Goal: Book appointment/travel/reservation

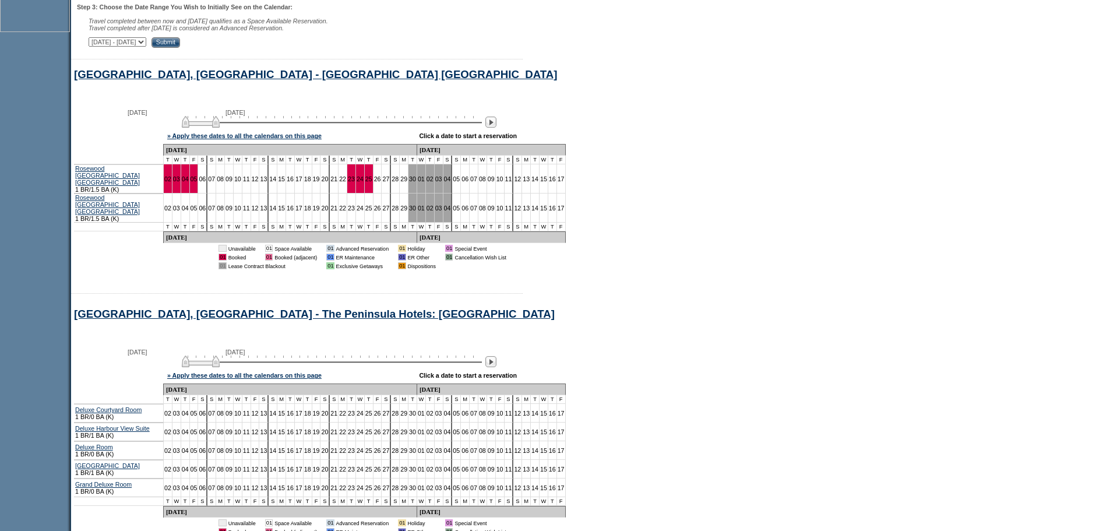
scroll to position [560, 0]
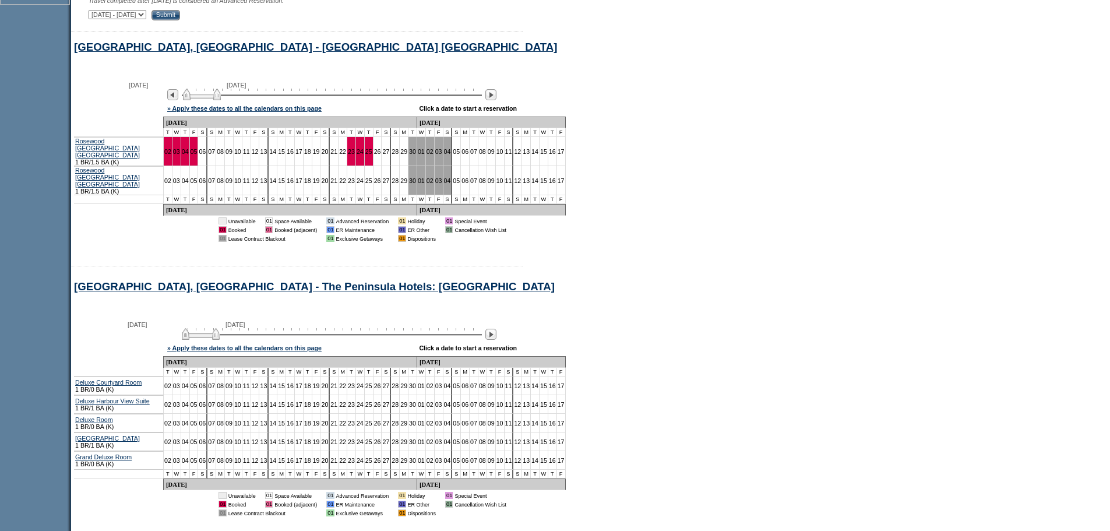
click at [218, 100] on img at bounding box center [202, 95] width 38 height 12
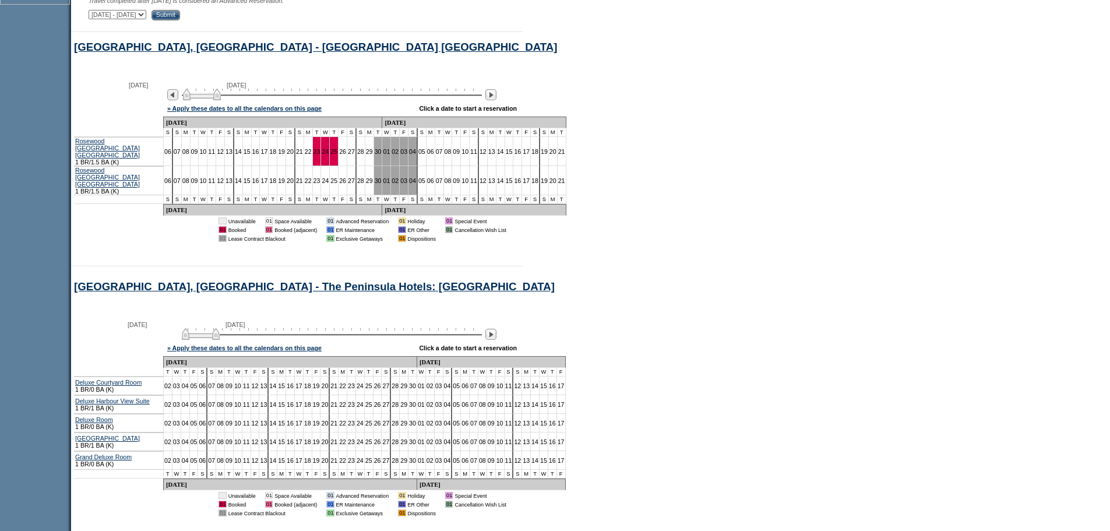
click at [221, 100] on img at bounding box center [202, 95] width 38 height 12
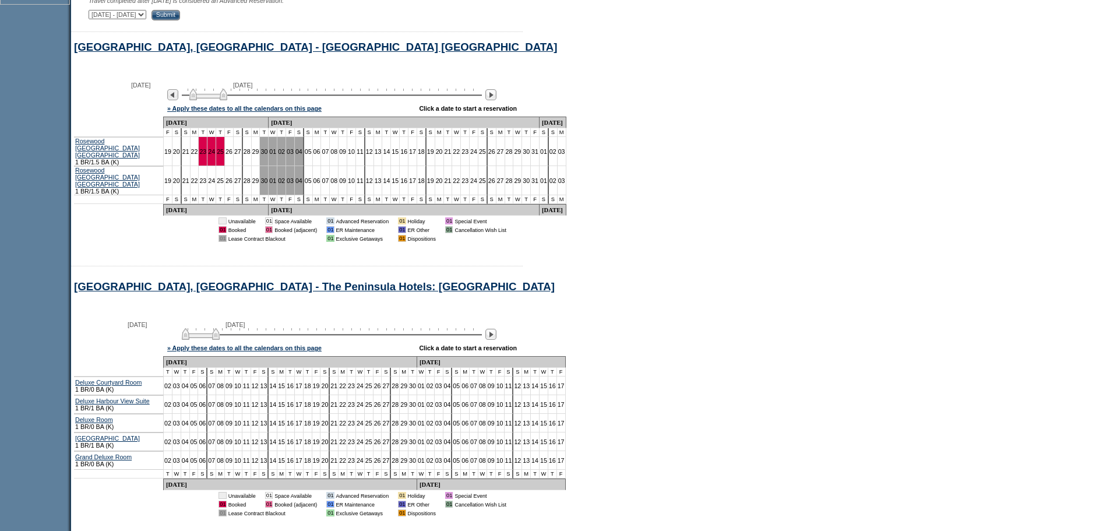
click at [221, 100] on img at bounding box center [208, 95] width 38 height 12
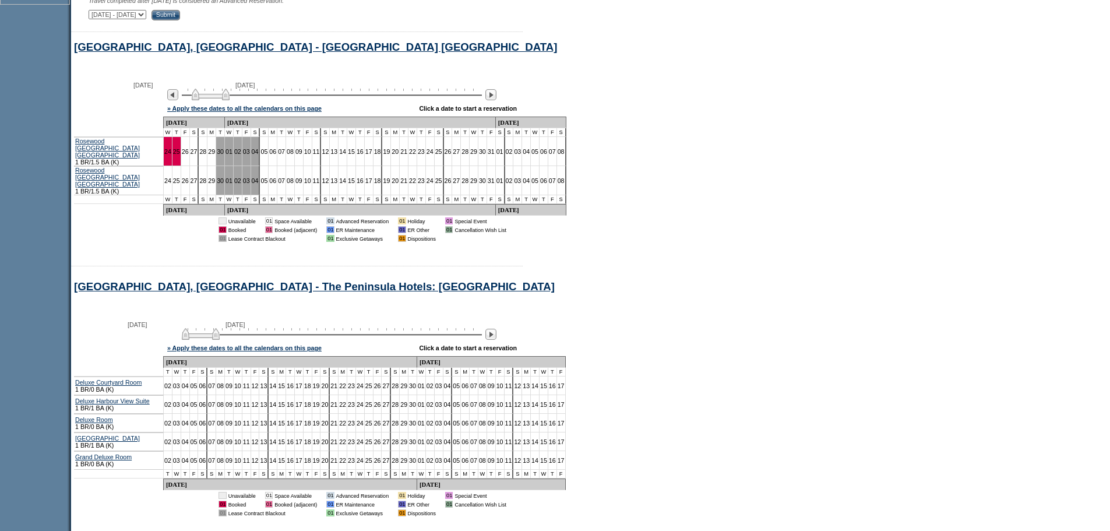
click at [226, 100] on img at bounding box center [211, 95] width 38 height 12
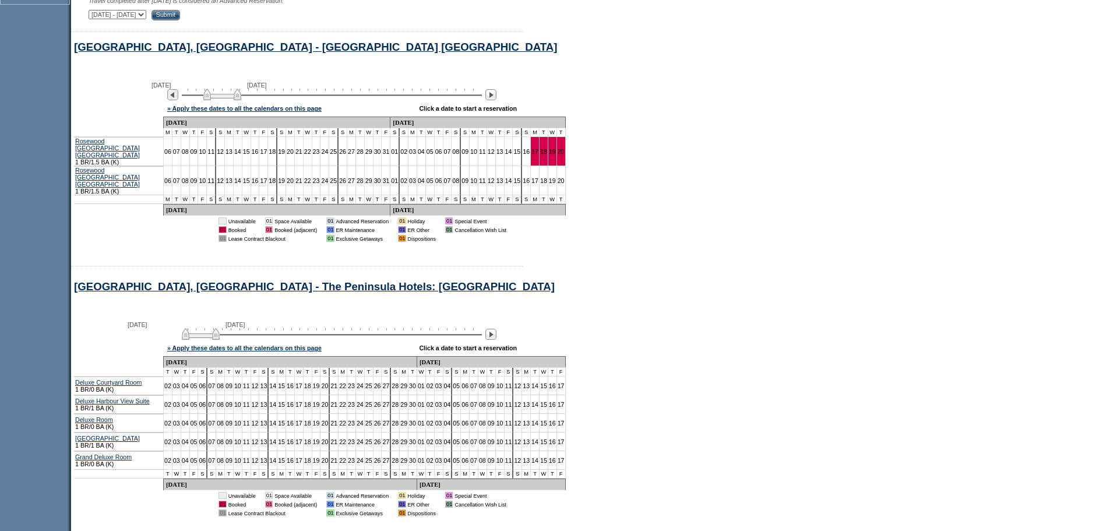
drag, startPoint x: 226, startPoint y: 105, endPoint x: 238, endPoint y: 107, distance: 11.7
click at [238, 100] on img at bounding box center [222, 95] width 38 height 12
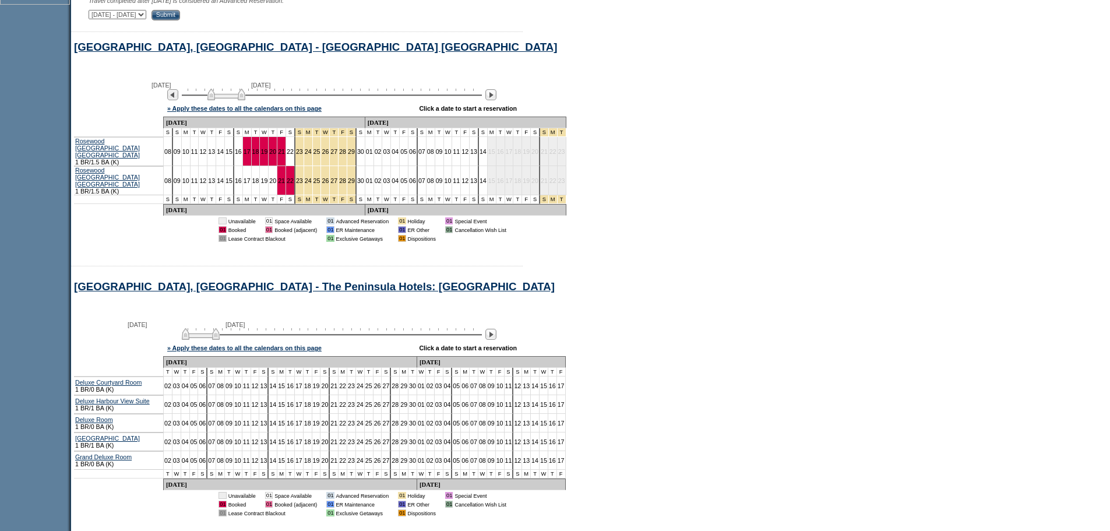
click at [243, 100] on img at bounding box center [226, 95] width 38 height 12
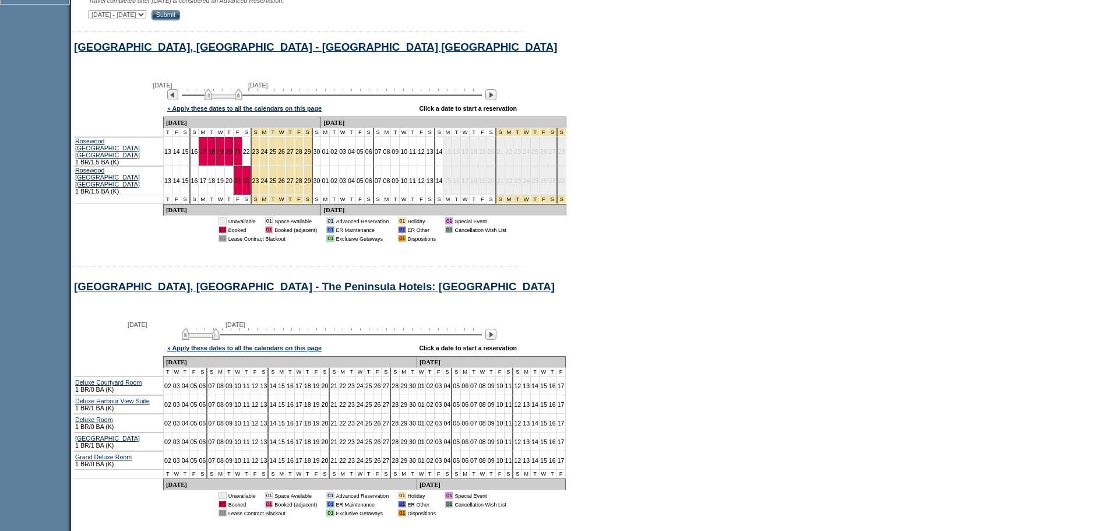
click at [221, 100] on img at bounding box center [224, 95] width 38 height 12
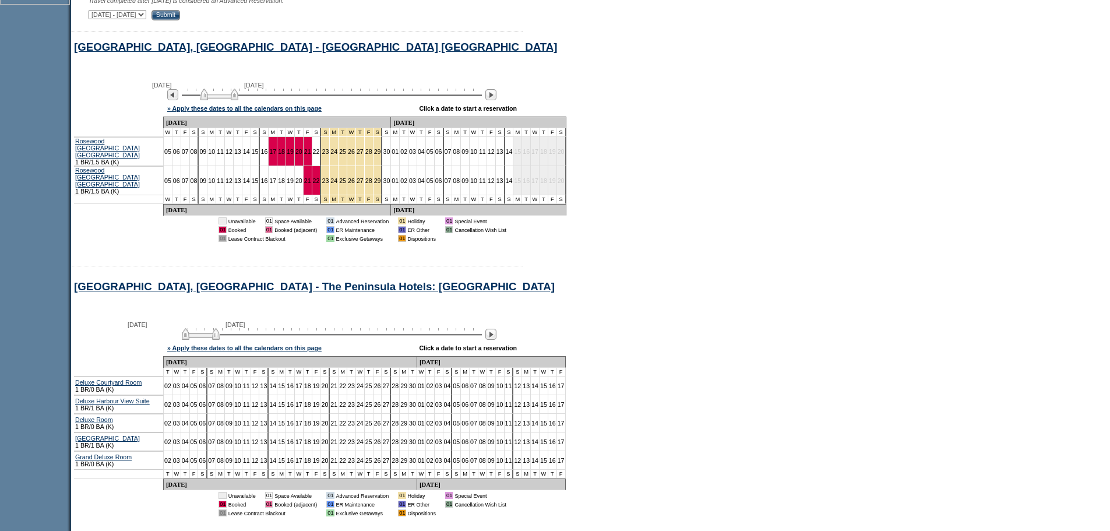
click at [217, 100] on img at bounding box center [219, 95] width 38 height 12
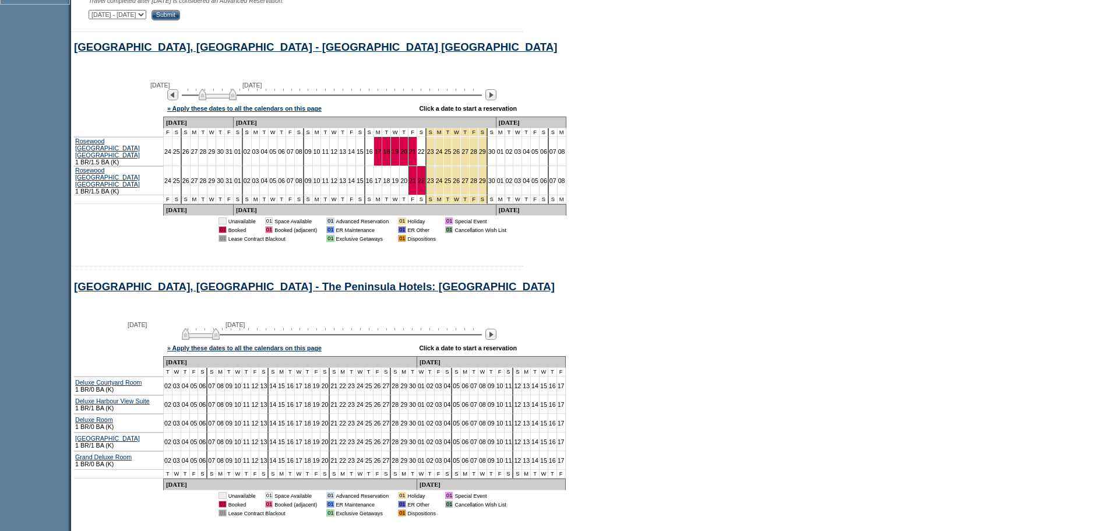
click at [216, 100] on img at bounding box center [218, 95] width 38 height 12
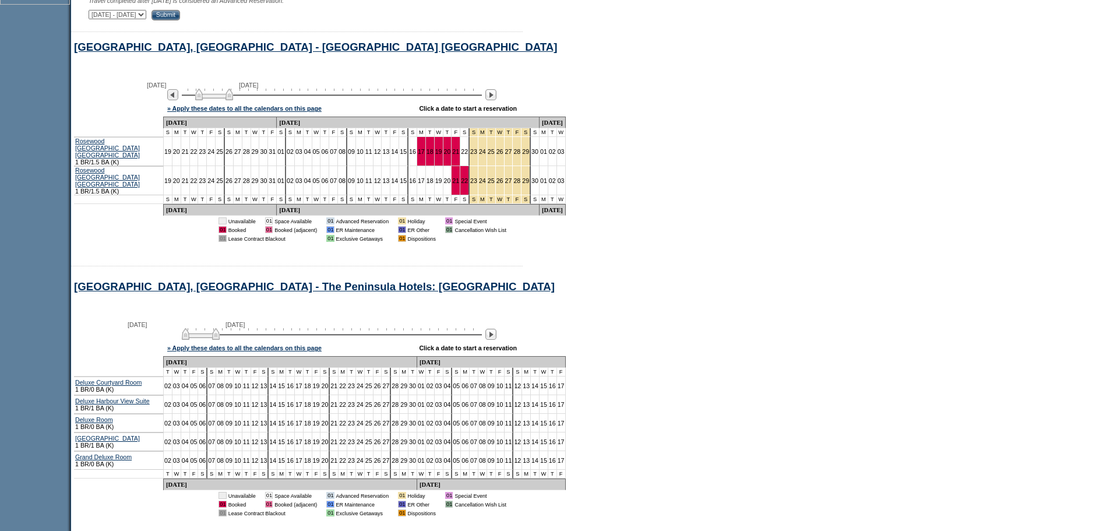
click at [212, 101] on div "[DATE] [DATE]" at bounding box center [329, 92] width 336 height 20
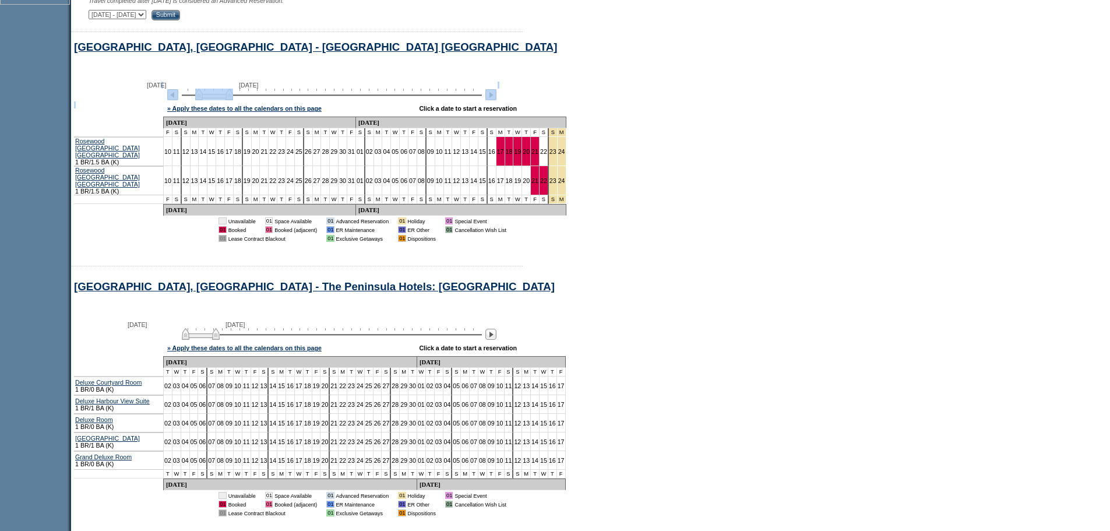
drag, startPoint x: 212, startPoint y: 111, endPoint x: 205, endPoint y: 112, distance: 7.2
click at [205, 112] on div "[DATE] [DATE] » Apply these dates to all the calendars on this page Click a dat…" at bounding box center [467, 96] width 792 height 42
click at [242, 100] on div at bounding box center [332, 94] width 300 height 11
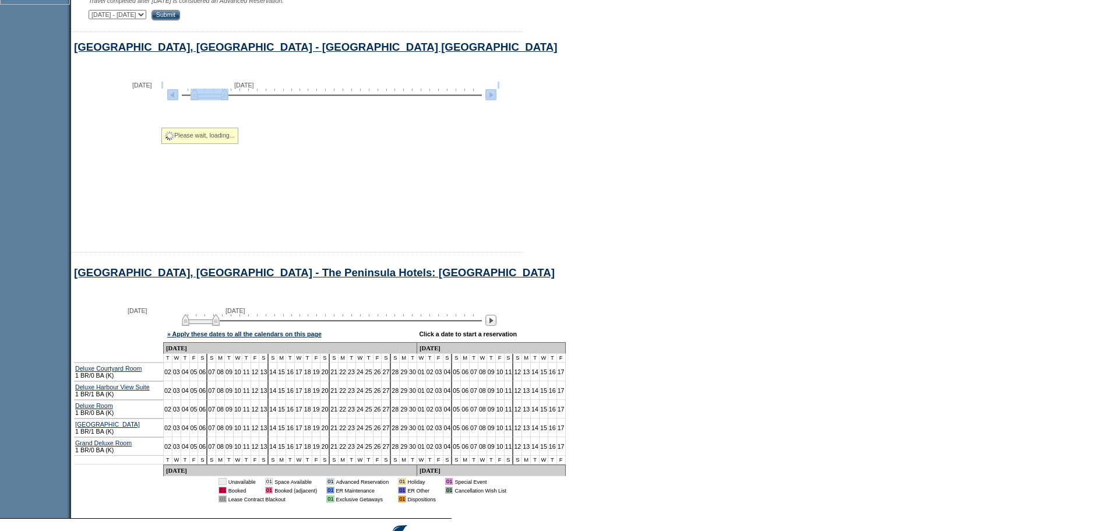
click at [216, 100] on div at bounding box center [332, 94] width 300 height 11
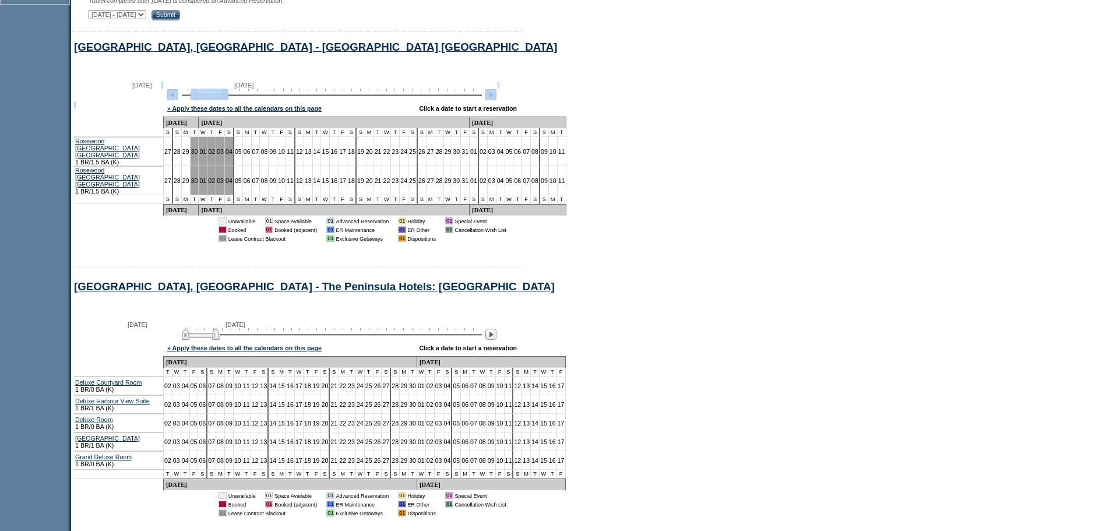
click at [178, 100] on img at bounding box center [172, 94] width 11 height 11
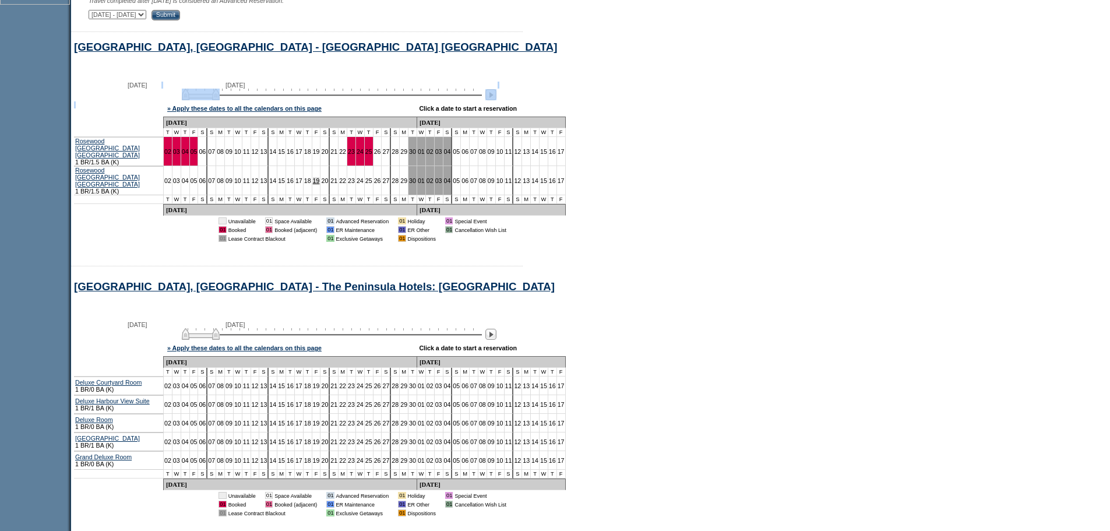
click at [313, 181] on link "19" at bounding box center [316, 180] width 7 height 7
